Goal: Communication & Community: Participate in discussion

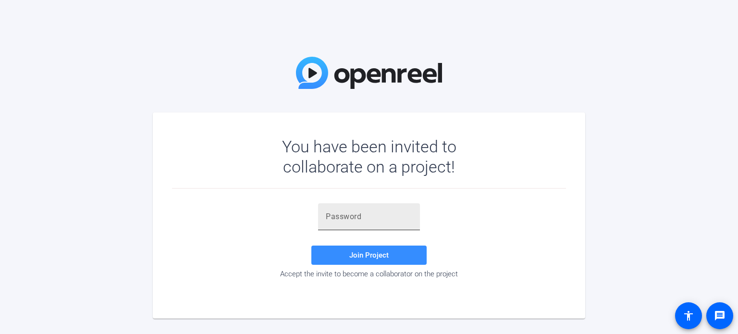
drag, startPoint x: 0, startPoint y: 0, endPoint x: 343, endPoint y: 215, distance: 404.5
click at [343, 215] on input "text" at bounding box center [369, 217] width 86 height 12
paste input "v;8,)6"
type input "v;8,)6"
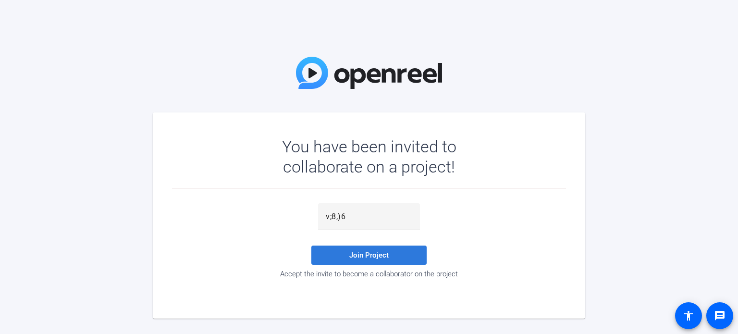
click at [368, 258] on span "Join Project" at bounding box center [368, 255] width 39 height 9
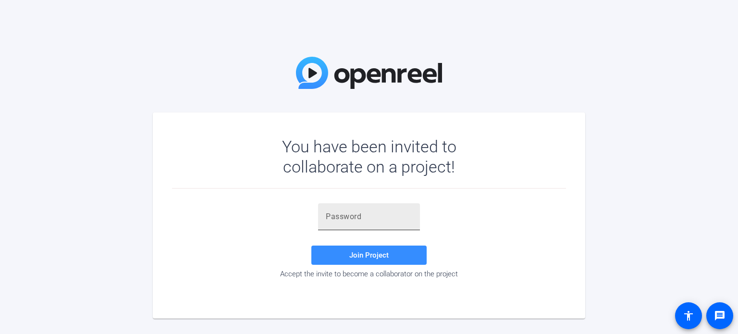
click at [375, 218] on input "text" at bounding box center [369, 217] width 86 height 12
paste input "v;8,)6"
type input "v;8,)6"
click at [373, 258] on span "Join Project" at bounding box center [368, 255] width 39 height 9
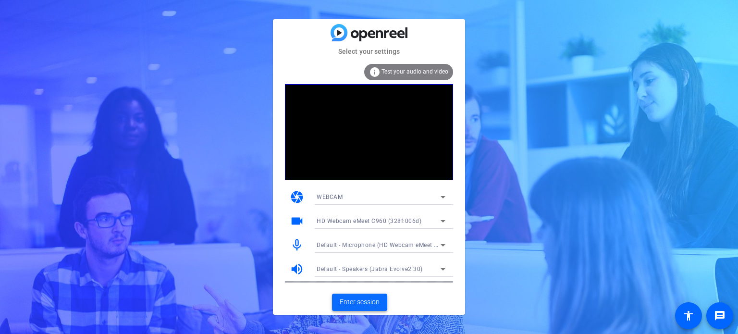
click at [363, 303] on span "Enter session" at bounding box center [360, 302] width 40 height 10
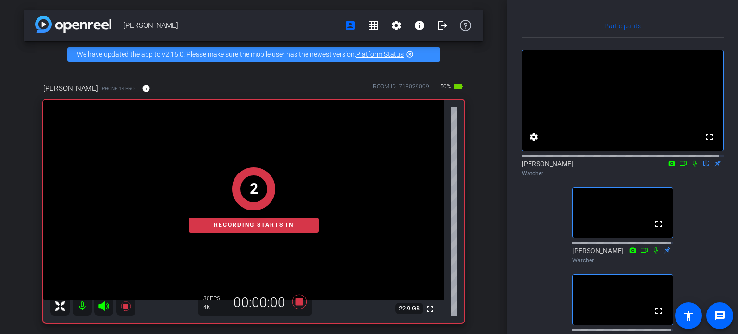
click at [691, 167] on icon at bounding box center [695, 163] width 8 height 7
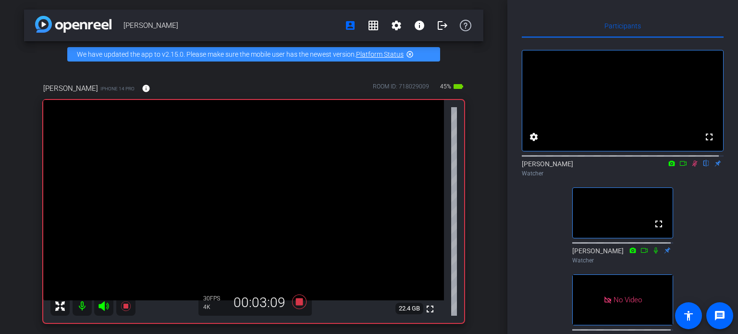
click at [691, 167] on icon at bounding box center [695, 163] width 8 height 7
click at [692, 167] on icon at bounding box center [694, 163] width 5 height 6
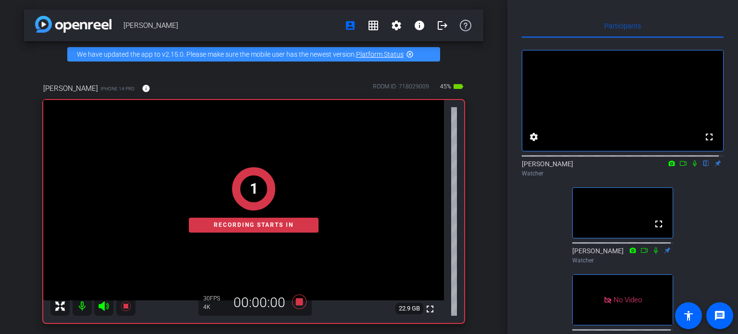
click at [691, 167] on icon at bounding box center [695, 163] width 8 height 7
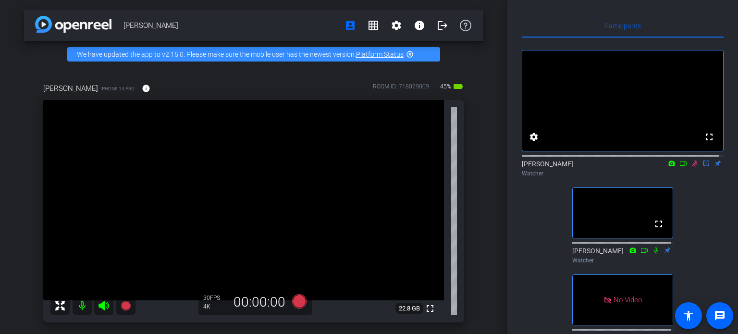
click at [692, 167] on icon at bounding box center [694, 163] width 5 height 6
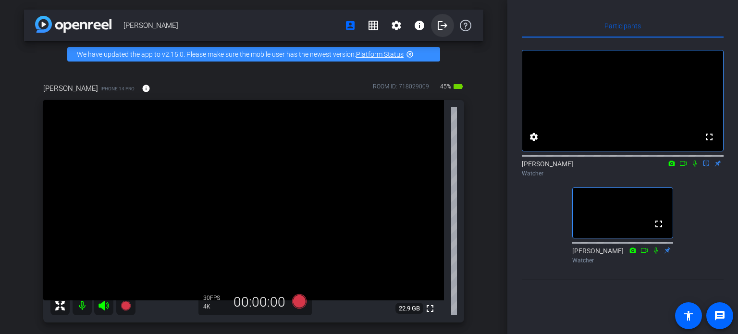
click at [438, 24] on mat-icon "logout" at bounding box center [443, 26] width 12 height 12
